Goal: Task Accomplishment & Management: Use online tool/utility

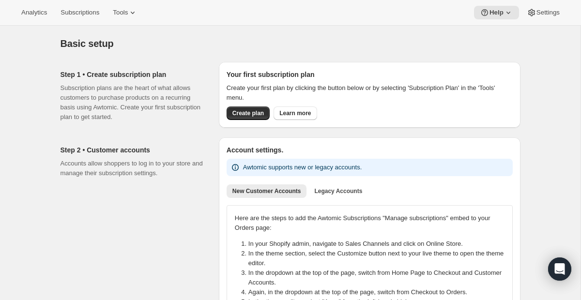
scroll to position [24, 0]
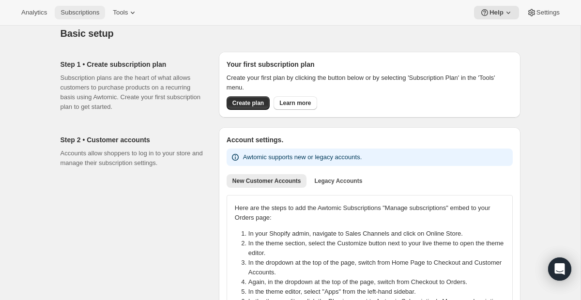
click at [76, 9] on span "Subscriptions" at bounding box center [80, 13] width 39 height 8
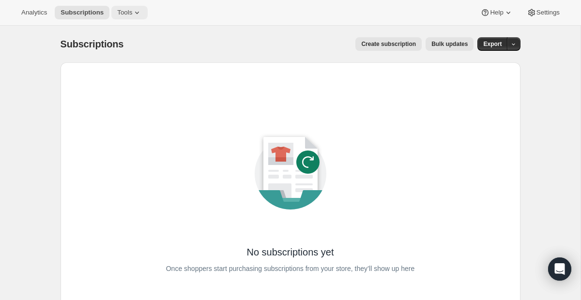
click at [126, 9] on span "Tools" at bounding box center [124, 13] width 15 height 8
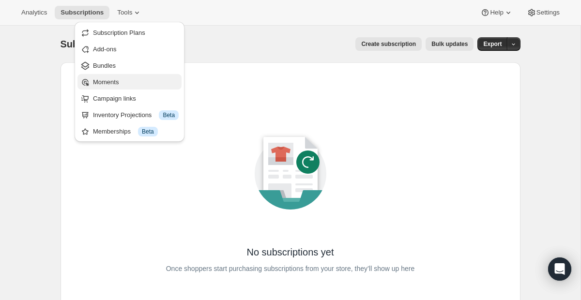
click at [120, 86] on span "Moments" at bounding box center [136, 82] width 86 height 10
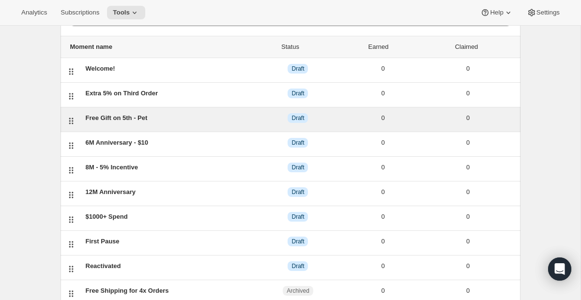
scroll to position [44, 0]
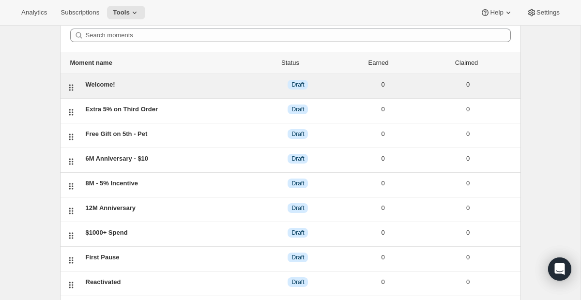
click at [192, 88] on div "Welcome!" at bounding box center [171, 85] width 170 height 10
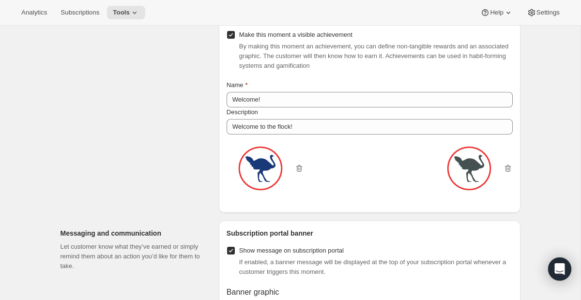
scroll to position [513, 0]
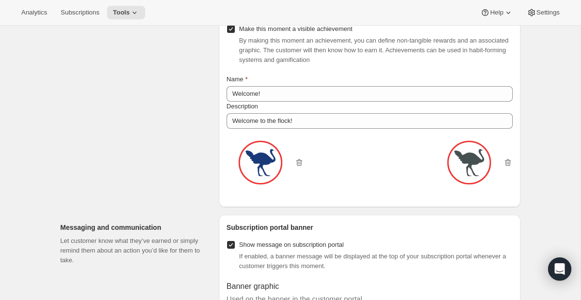
click at [261, 182] on img at bounding box center [260, 162] width 48 height 48
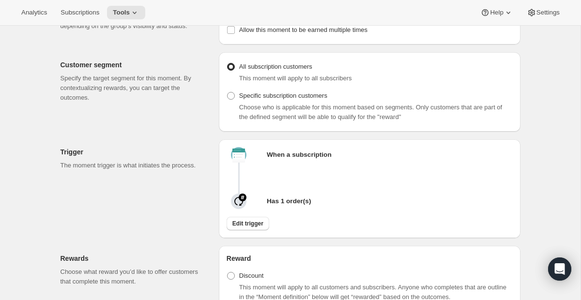
scroll to position [0, 0]
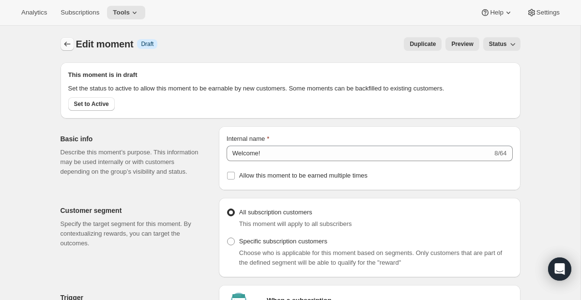
click at [72, 41] on icon "Create moment" at bounding box center [67, 44] width 10 height 10
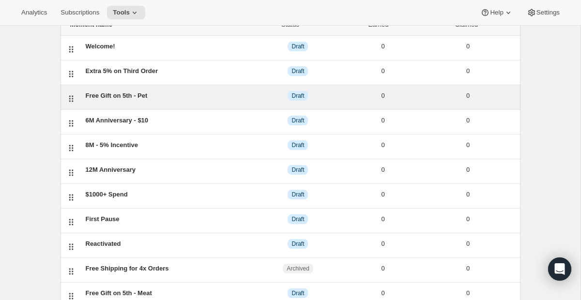
scroll to position [13, 0]
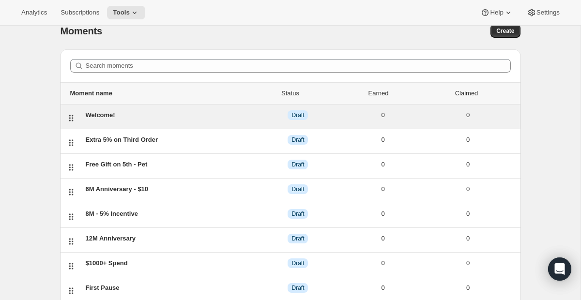
click at [160, 125] on div "Welcome! DRAFT Draft 0 0" at bounding box center [291, 117] width 460 height 24
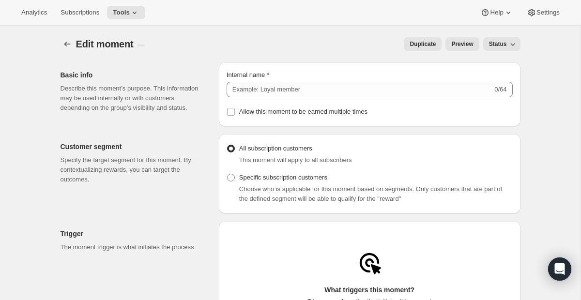
type input "Welcome!"
radio input "false"
radio input "true"
checkbox input "true"
type input "Welcome!"
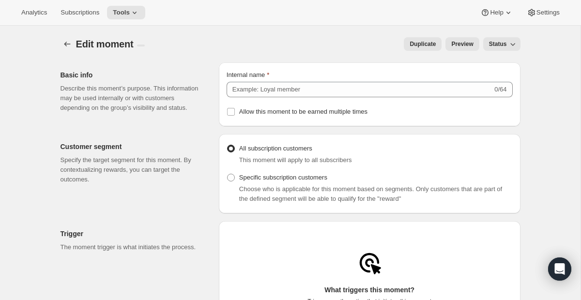
type input "Welcome to the flock!"
checkbox input "true"
type input "Welcome to the flock!"
type input "We're glad you're here."
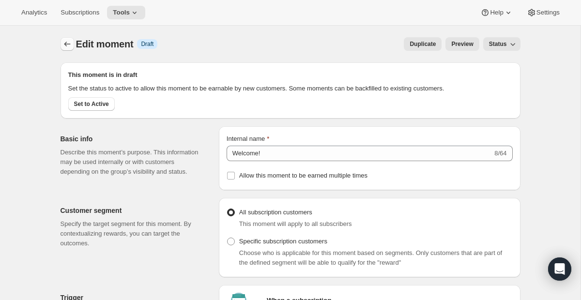
click at [61, 40] on button "Create moment" at bounding box center [68, 44] width 14 height 14
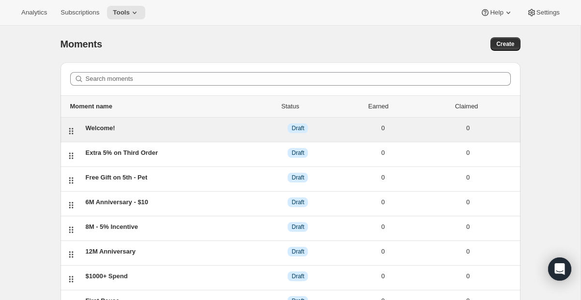
click at [160, 128] on div "Welcome!" at bounding box center [171, 128] width 170 height 10
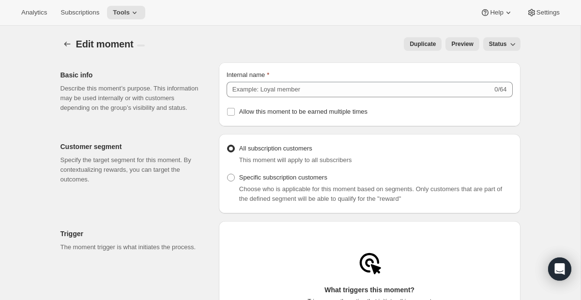
type input "Welcome!"
radio input "false"
radio input "true"
checkbox input "true"
type input "Welcome!"
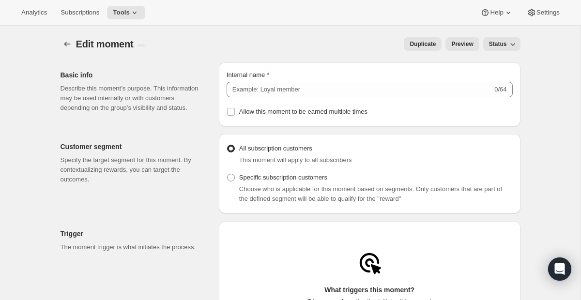
type input "Welcome to the flock!"
checkbox input "true"
type input "Welcome to the flock!"
type input "We're glad you're here."
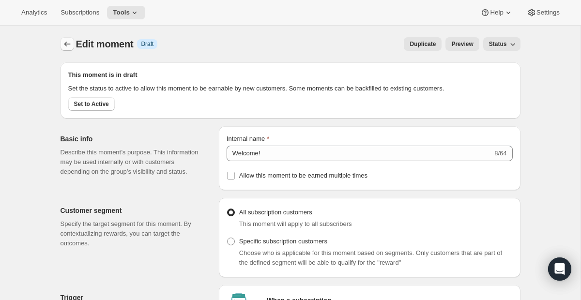
click at [73, 47] on button "Create moment" at bounding box center [68, 44] width 14 height 14
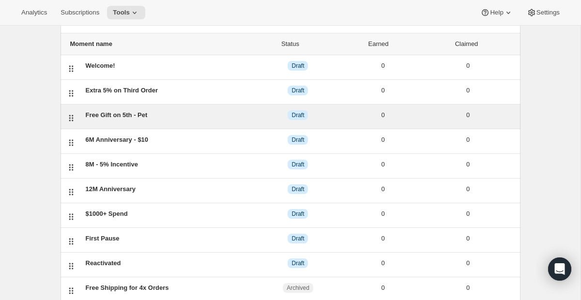
scroll to position [64, 0]
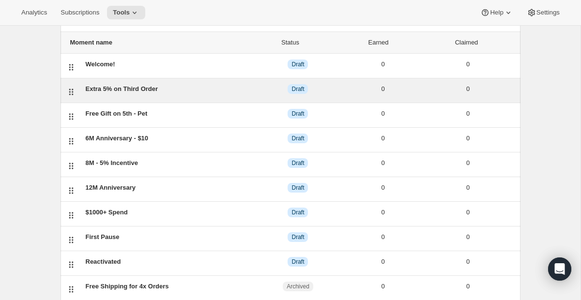
click at [159, 85] on div "Extra 5% on Third Order" at bounding box center [171, 89] width 170 height 10
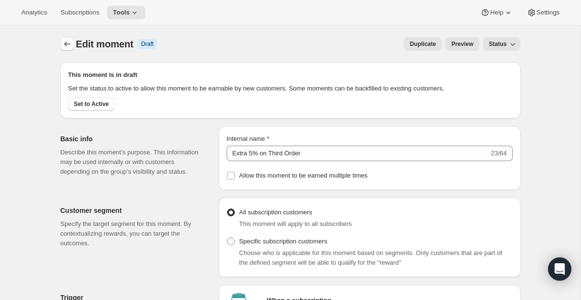
click at [62, 47] on icon "Create moment" at bounding box center [67, 44] width 10 height 10
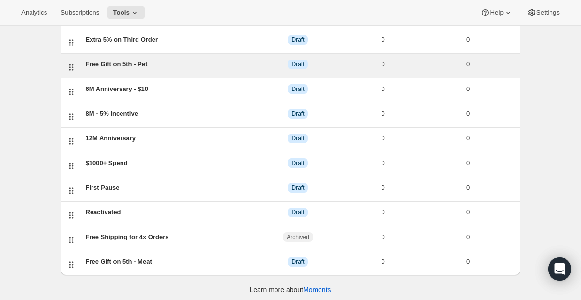
scroll to position [118, 0]
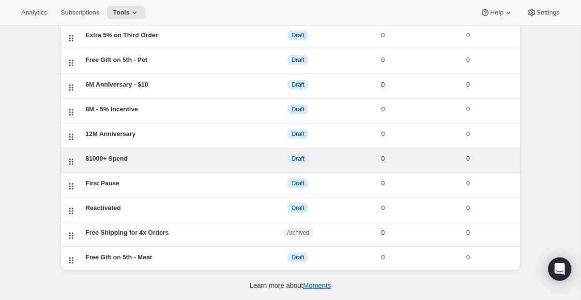
click at [176, 172] on div "$1000+ Spend DRAFT Draft 0 0" at bounding box center [291, 160] width 460 height 24
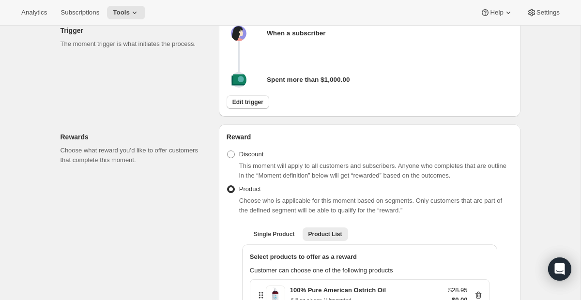
scroll to position [295, 0]
